Goal: Task Accomplishment & Management: Use online tool/utility

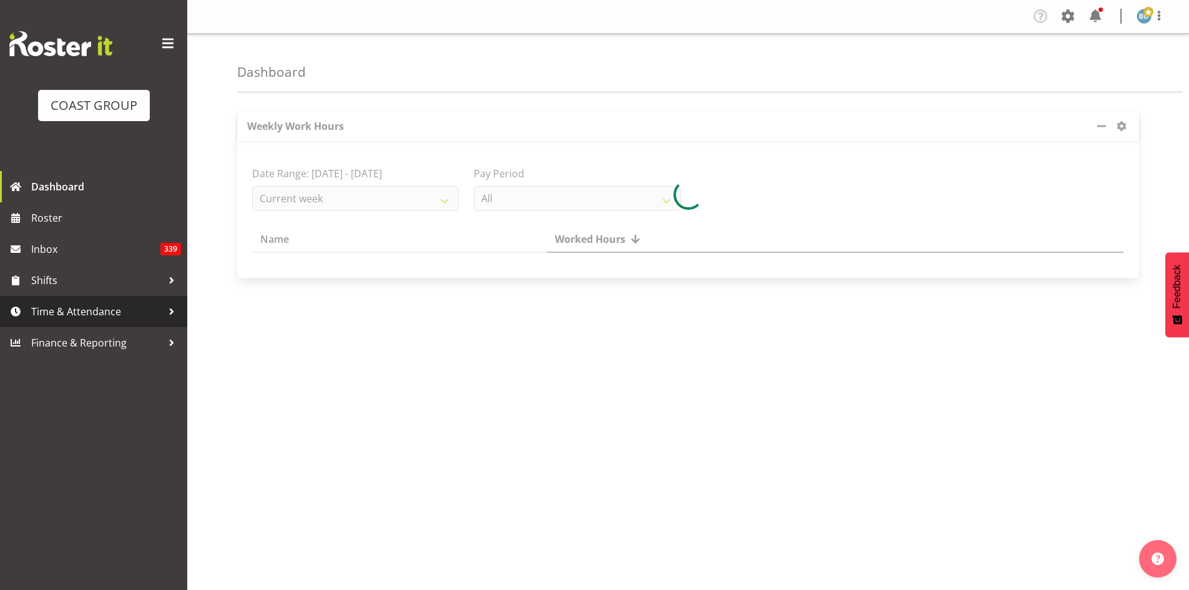
click at [86, 311] on span "Time & Attendance" at bounding box center [96, 311] width 131 height 19
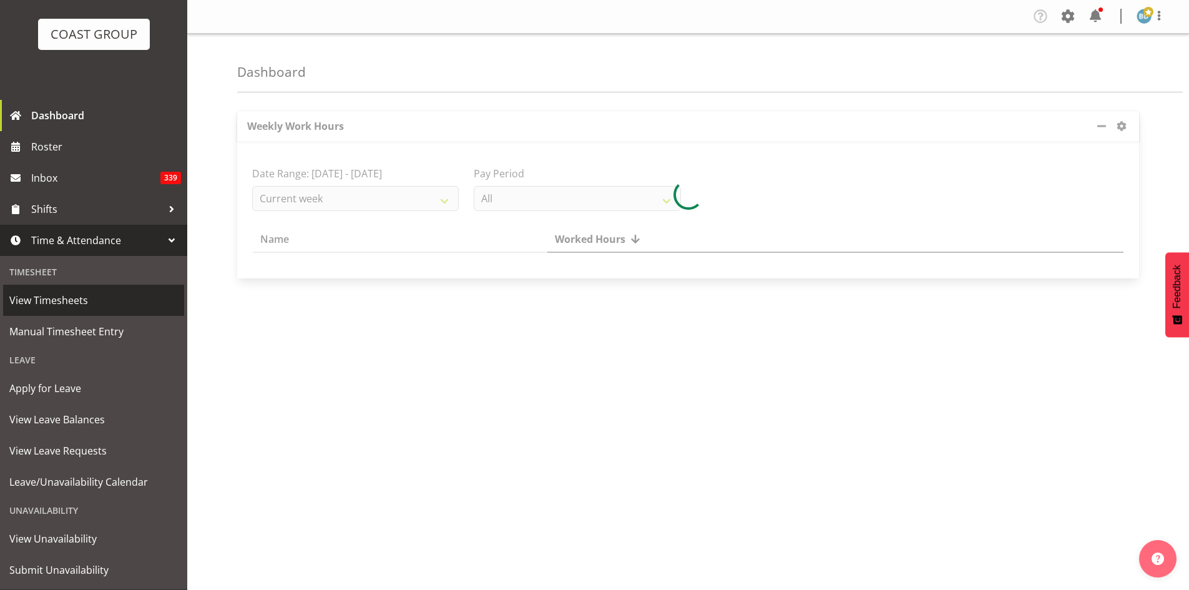
scroll to position [101, 0]
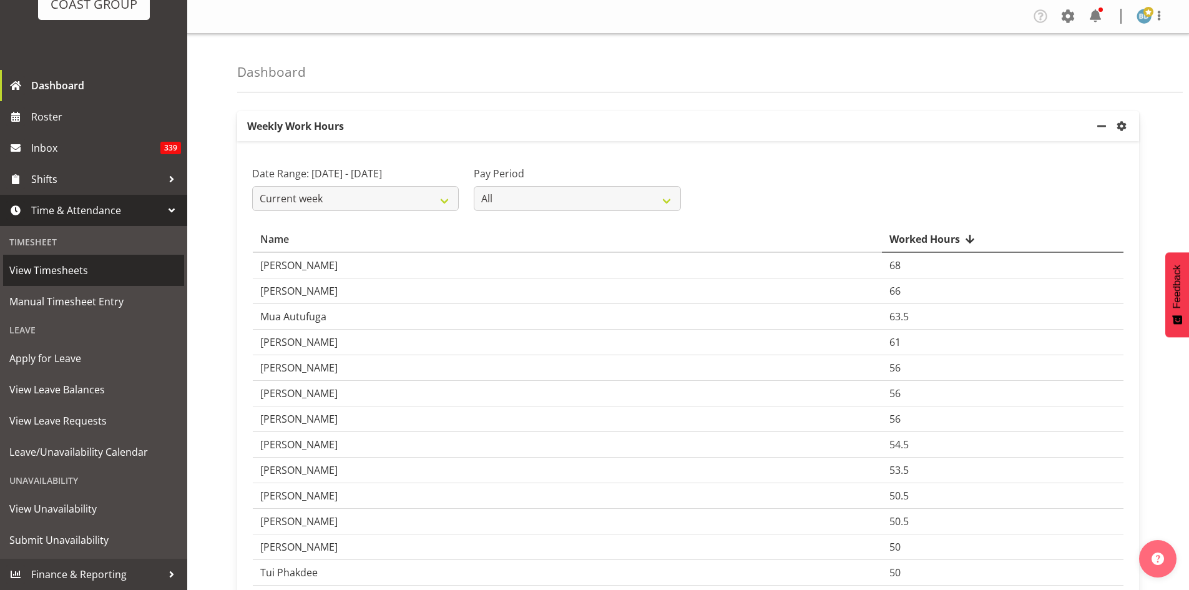
click at [77, 263] on span "View Timesheets" at bounding box center [93, 270] width 169 height 19
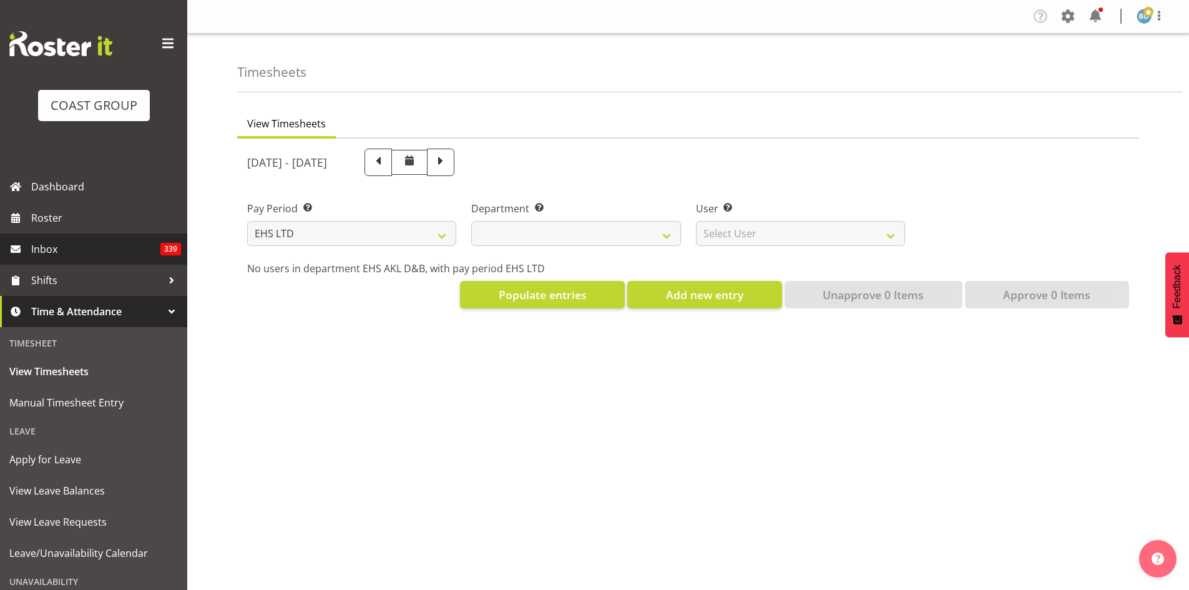
select select "7"
select select
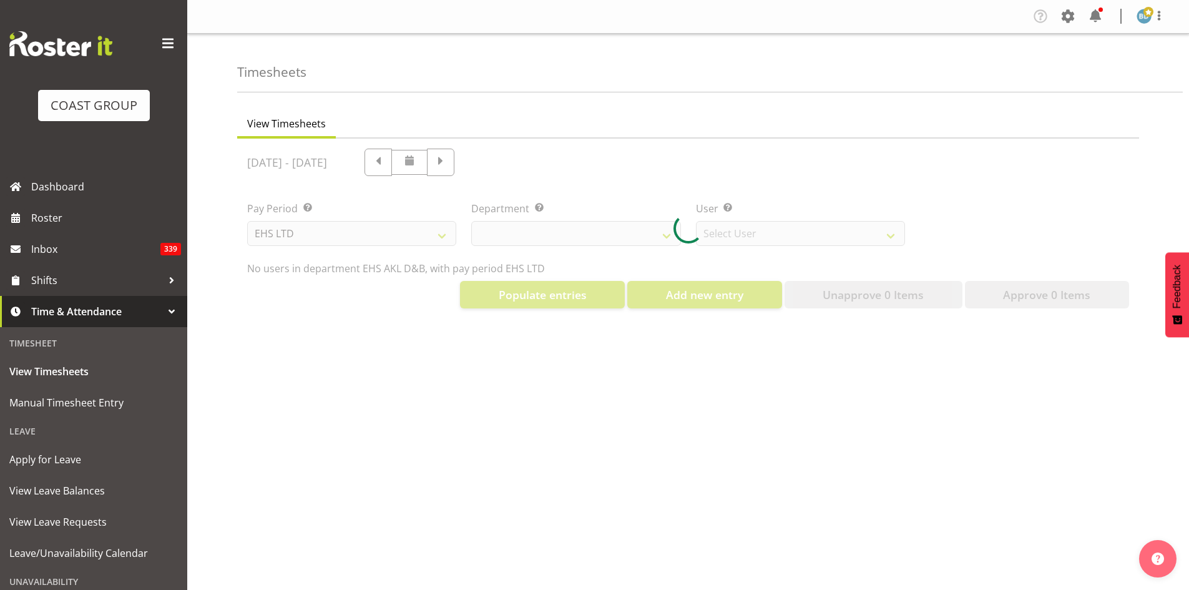
select select "3116"
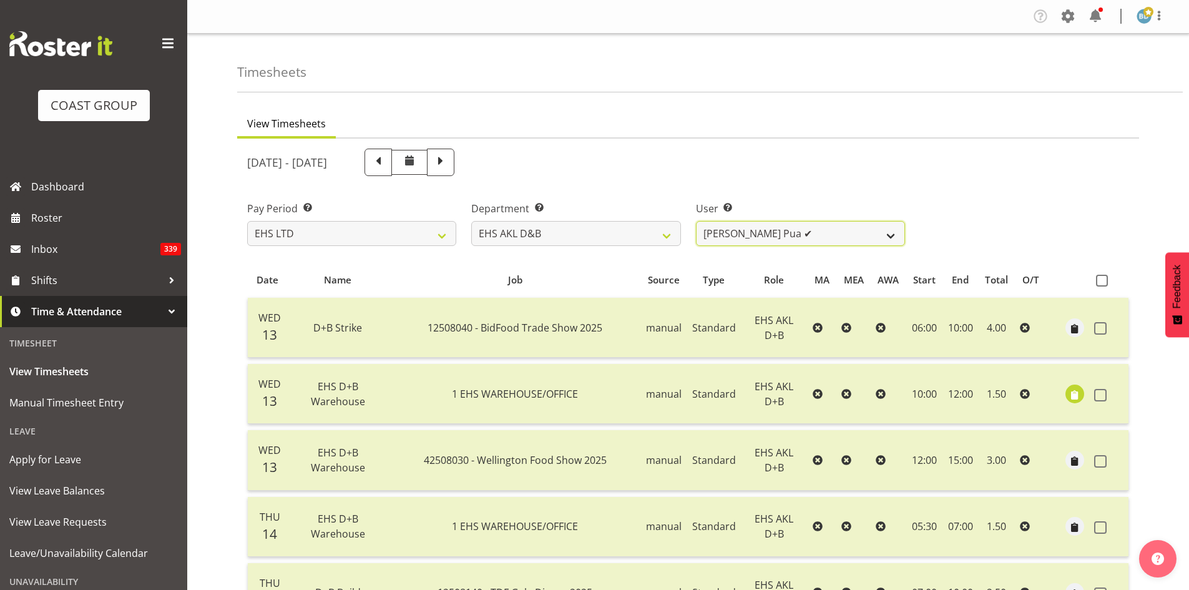
click at [881, 235] on select "Aleki Palu Pua ✔ Ben Dewes ✔ David Forte ✔ Durham Foster ✔ Ihaka Roberts ✔ Joe …" at bounding box center [800, 233] width 209 height 25
click at [449, 160] on span at bounding box center [441, 161] width 16 height 16
select select
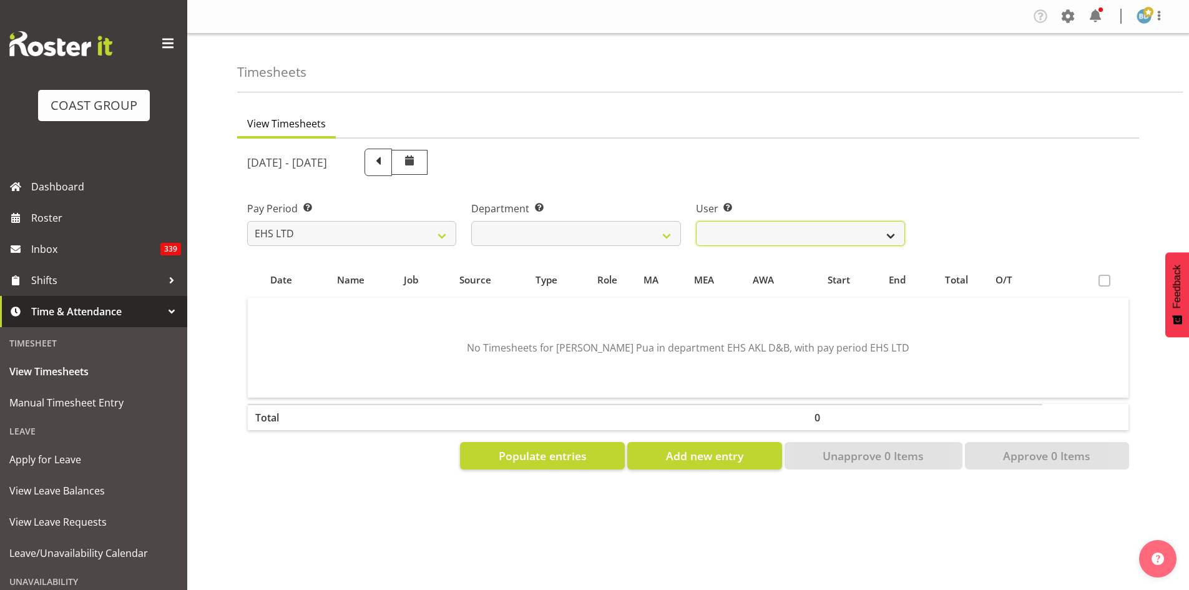
click at [791, 237] on select "Aleki Palu Pua ❌ Ben Dewes ❌ David Forte ❌ Durham Foster ❌ Ihaka Roberts ❌ Joe …" at bounding box center [800, 233] width 209 height 25
click at [696, 221] on select "Aleki Palu Pua ❌ Ben Dewes ❌ David Forte ❌ Durham Foster ❌ Ihaka Roberts ❌ Joe …" at bounding box center [800, 233] width 209 height 25
click at [811, 228] on select "Aleki Palu Pua ❌ Ben Dewes ❌ David Forte ❌ Durham Foster ❌ Ihaka Roberts ❌ Joe …" at bounding box center [800, 233] width 209 height 25
select select "10037"
click at [696, 221] on select "Aleki Palu Pua ❌ Ben Dewes ❌ David Forte ❌ Durham Foster ❌ Ihaka Roberts ❌ Joe …" at bounding box center [800, 233] width 209 height 25
